Goal: Task Accomplishment & Management: Use online tool/utility

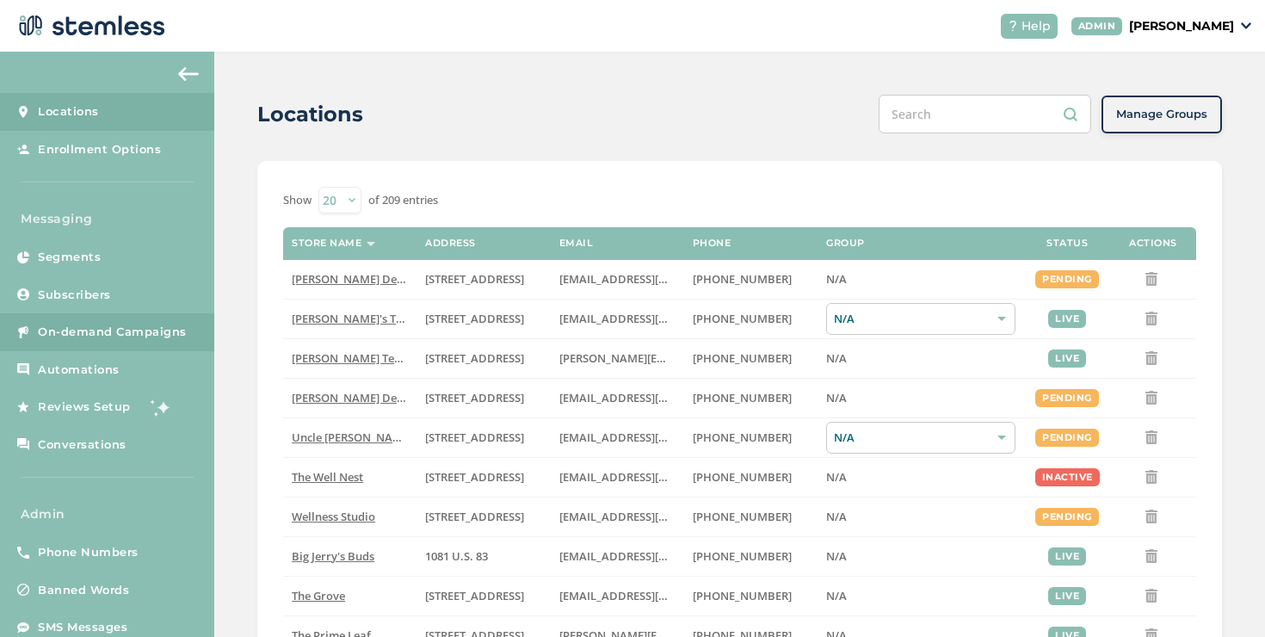
click at [189, 327] on link "On-demand Campaigns" at bounding box center [107, 332] width 214 height 38
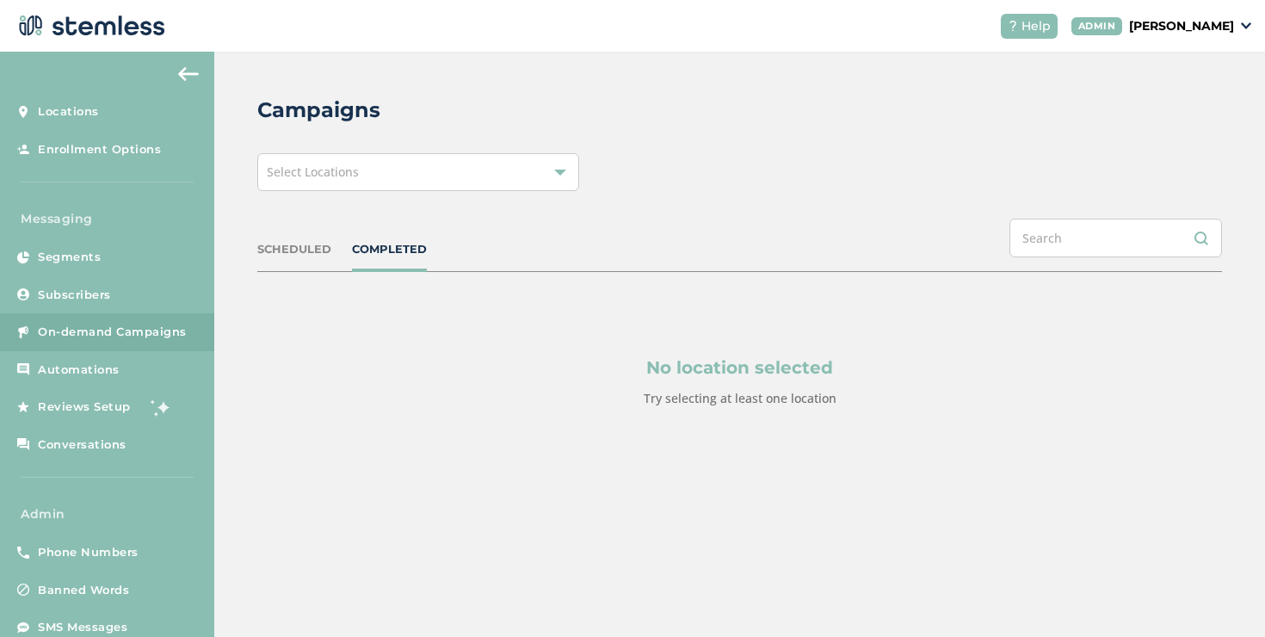
click at [359, 159] on div "Select Locations" at bounding box center [418, 172] width 322 height 38
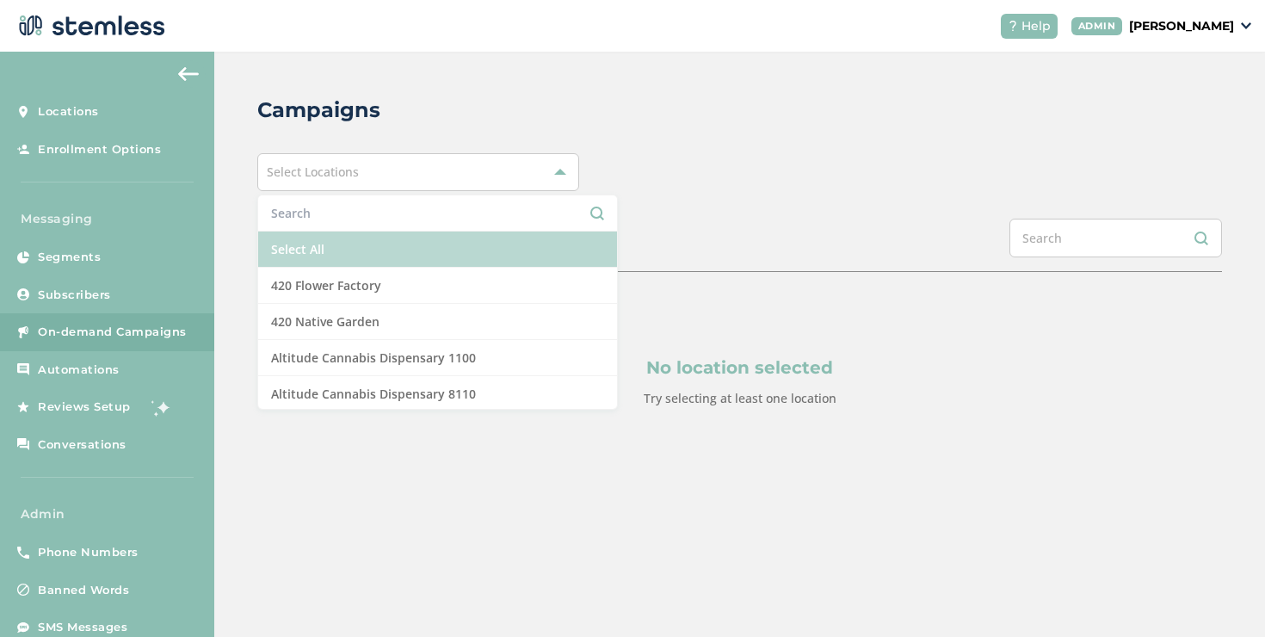
click at [353, 246] on li "Select All" at bounding box center [437, 250] width 359 height 36
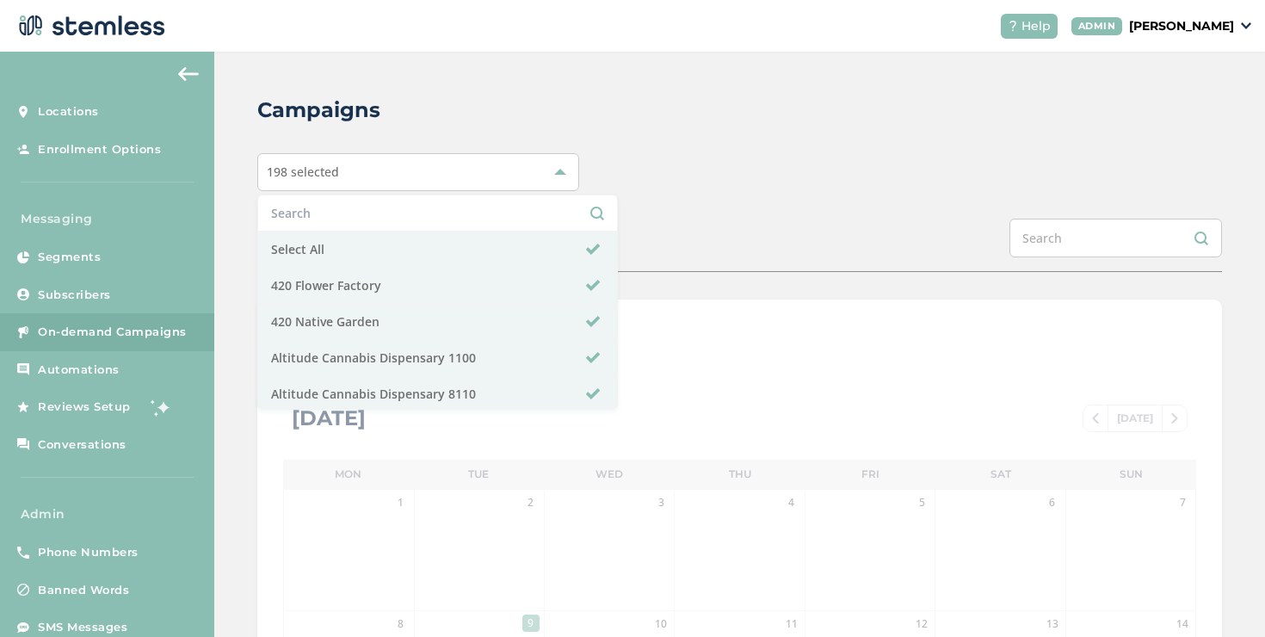
click at [716, 242] on div "SCHEDULED COMPLETED" at bounding box center [739, 245] width 965 height 53
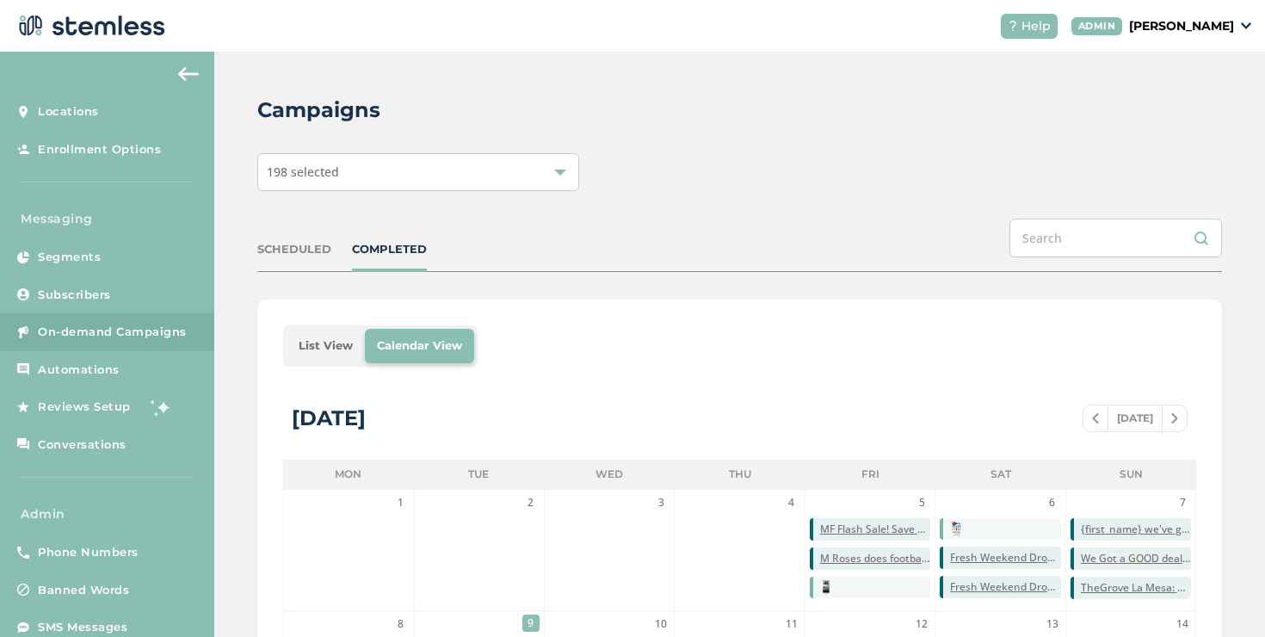
click at [327, 343] on li "List View" at bounding box center [326, 346] width 78 height 34
